Goal: Find specific page/section: Find specific page/section

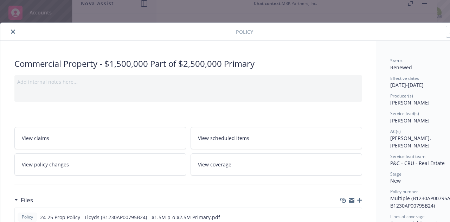
click at [13, 33] on icon "close" at bounding box center [13, 32] width 4 height 4
